Goal: Information Seeking & Learning: Find specific fact

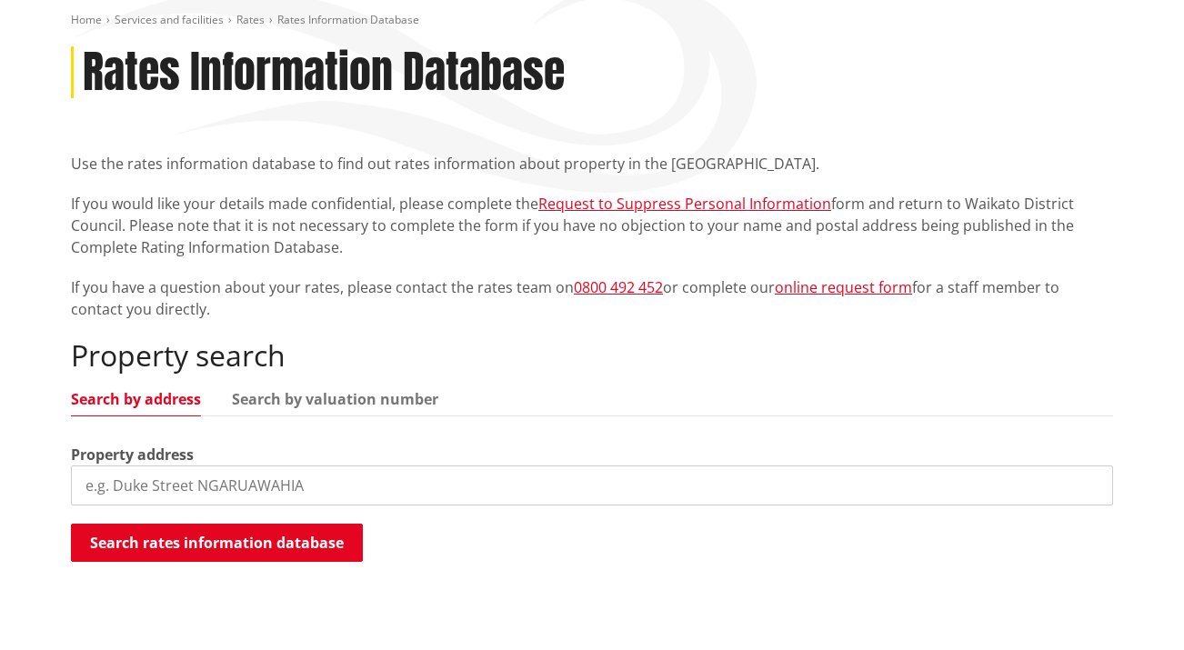
scroll to position [222, 0]
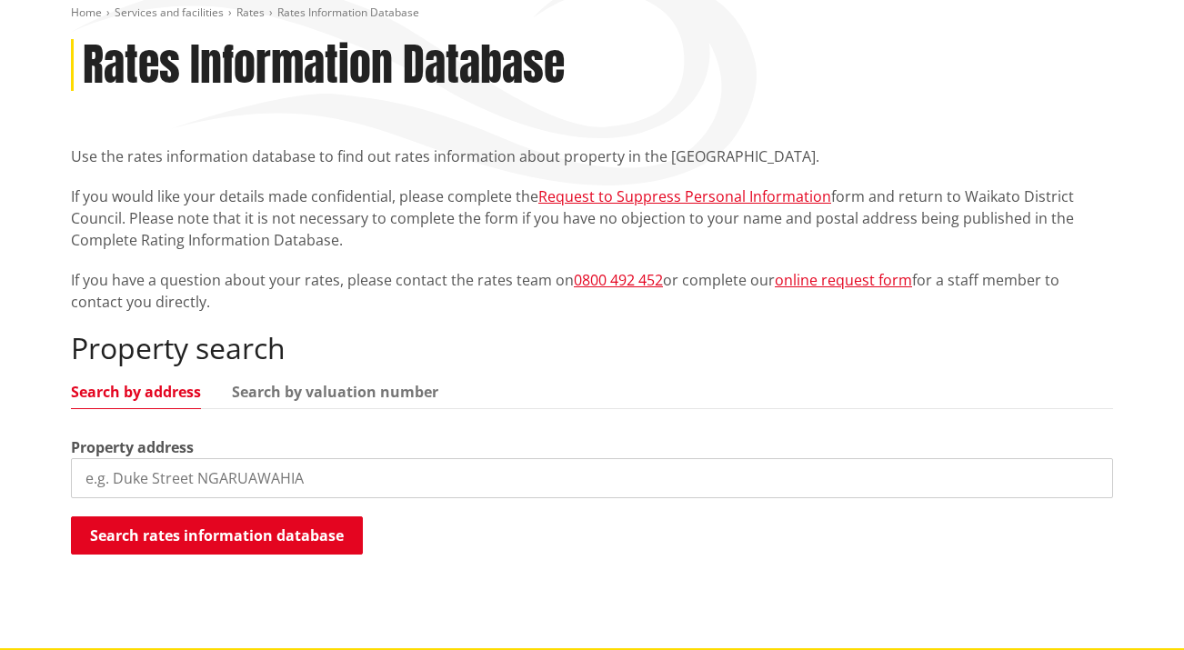
click at [285, 484] on input "search" at bounding box center [592, 478] width 1042 height 40
type input "82 [PERSON_NAME]"
click at [231, 468] on input "search" at bounding box center [592, 478] width 1042 height 40
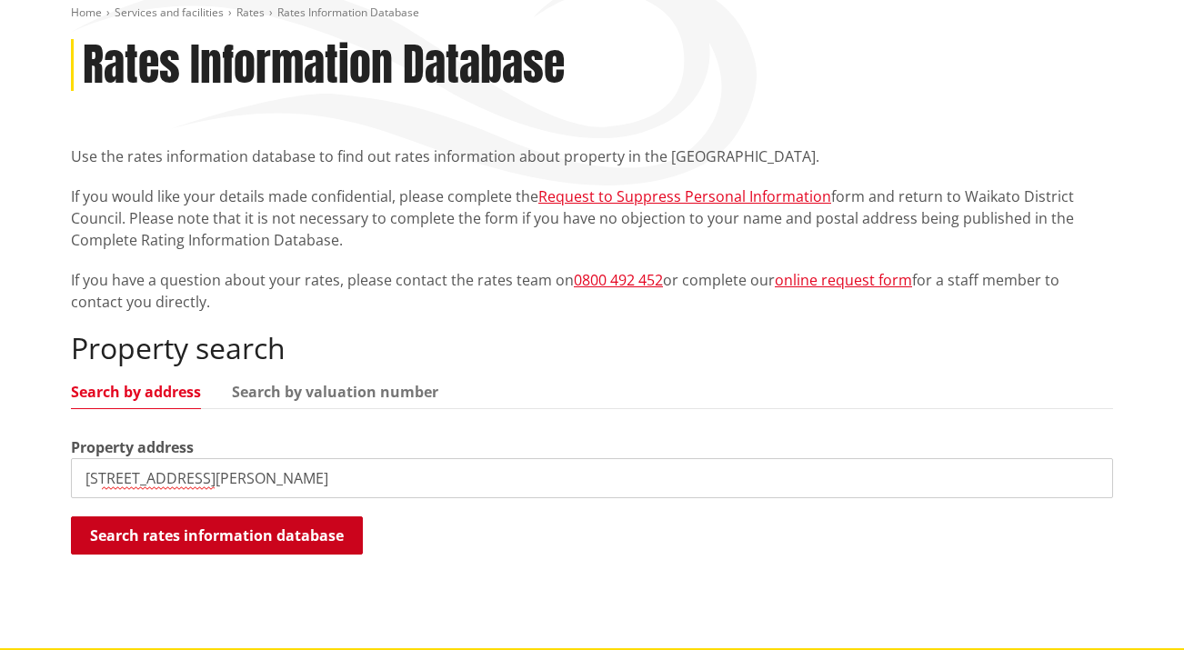
type input "[STREET_ADDRESS][PERSON_NAME]"
click at [217, 547] on button "Search rates information database" at bounding box center [217, 536] width 292 height 38
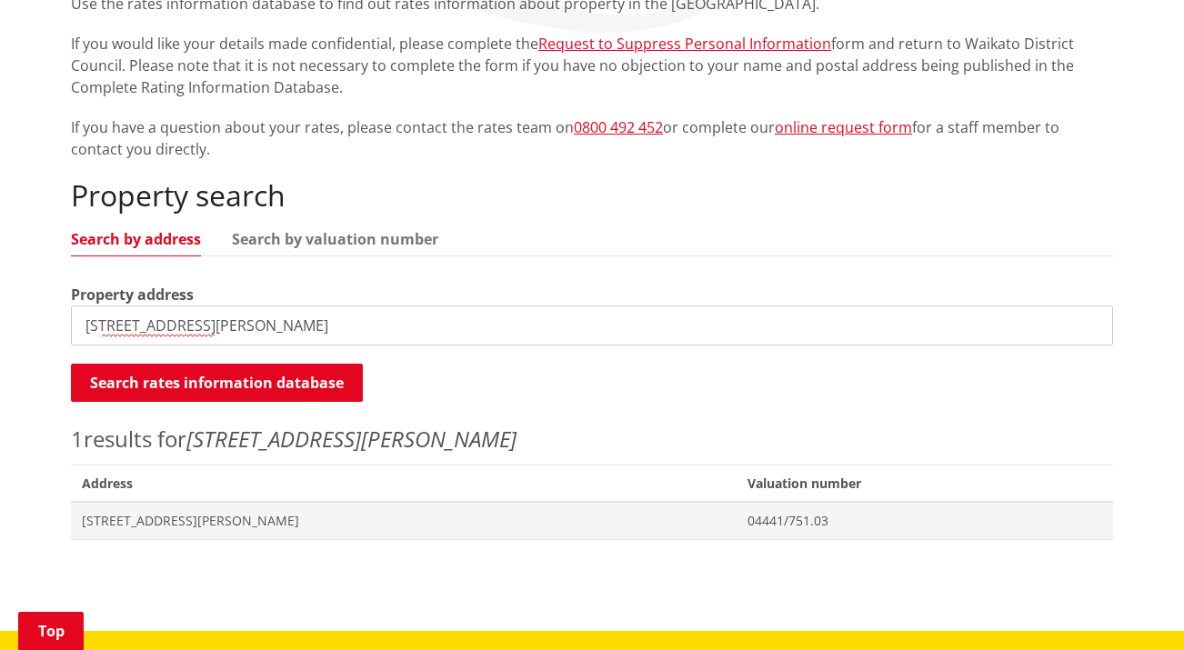
scroll to position [382, 0]
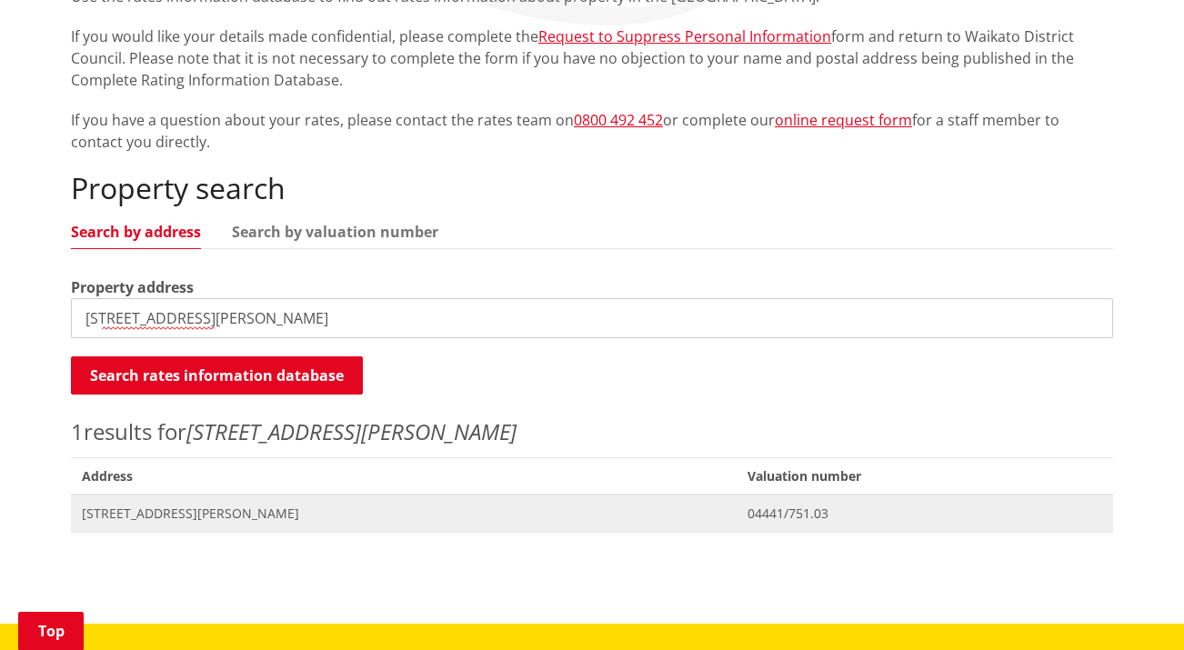
click at [226, 516] on span "[STREET_ADDRESS][PERSON_NAME]" at bounding box center [404, 514] width 644 height 18
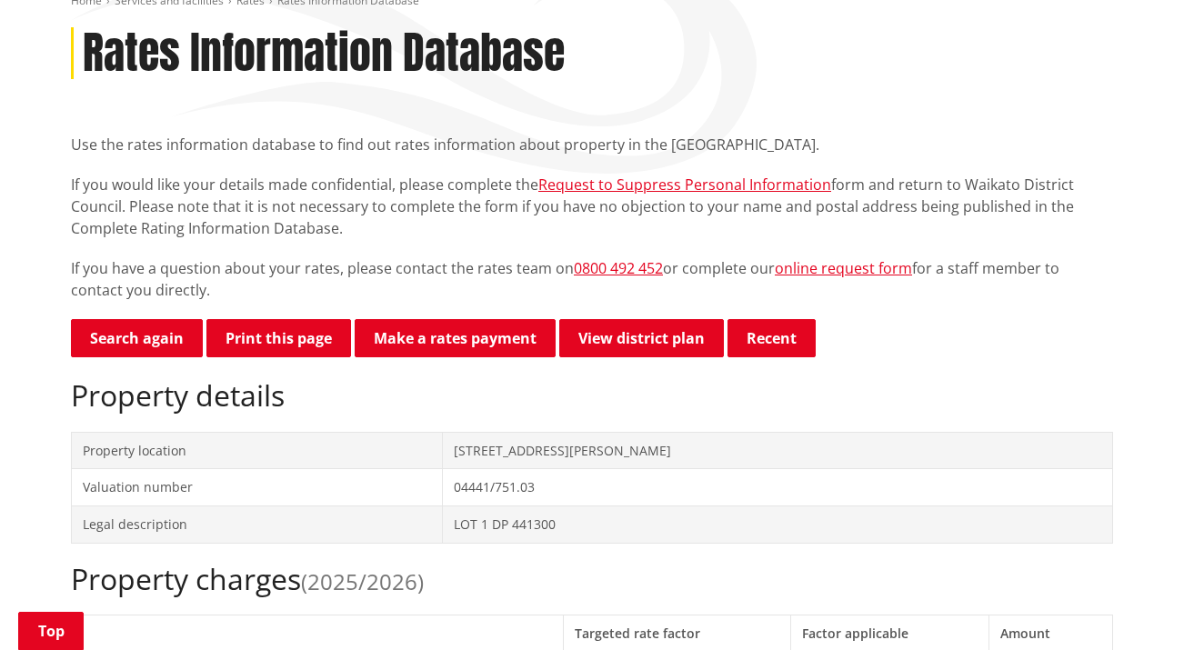
scroll to position [240, 0]
